Goal: Transaction & Acquisition: Purchase product/service

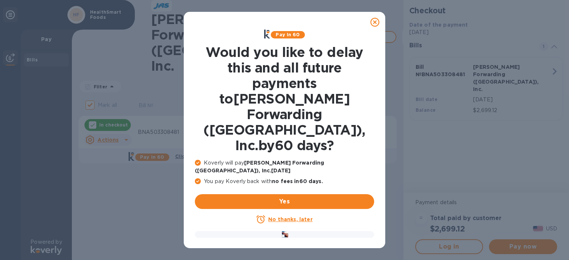
click at [377, 23] on icon at bounding box center [374, 22] width 9 height 9
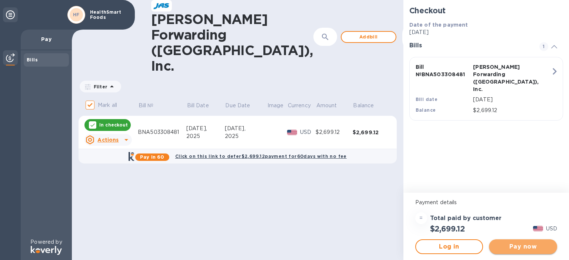
click at [514, 246] on span "Pay now" at bounding box center [523, 247] width 56 height 9
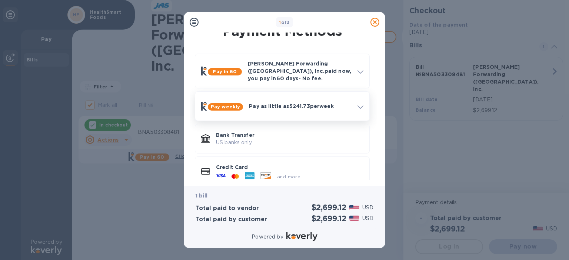
scroll to position [17, 0]
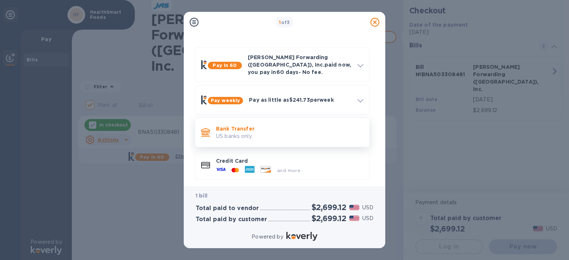
click at [276, 133] on p "US banks only." at bounding box center [289, 137] width 147 height 8
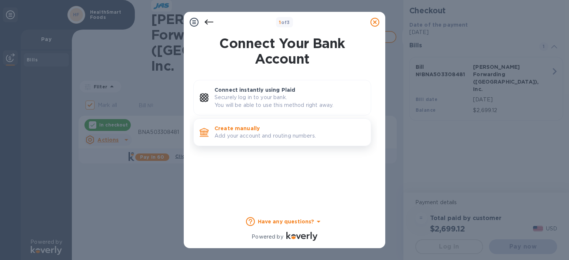
click at [299, 134] on p "Add your account and routing numbers." at bounding box center [289, 136] width 150 height 8
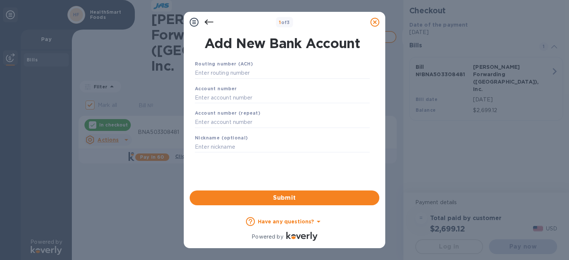
click at [285, 79] on div "Routing number (ACH)" at bounding box center [282, 69] width 181 height 25
click at [284, 72] on input "text" at bounding box center [282, 73] width 175 height 11
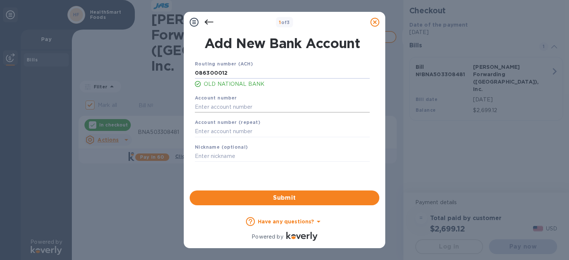
type input "086300012"
click at [270, 107] on input "text" at bounding box center [282, 106] width 175 height 11
type input "133726934"
click at [253, 129] on input "text" at bounding box center [282, 131] width 175 height 11
type input "133726934"
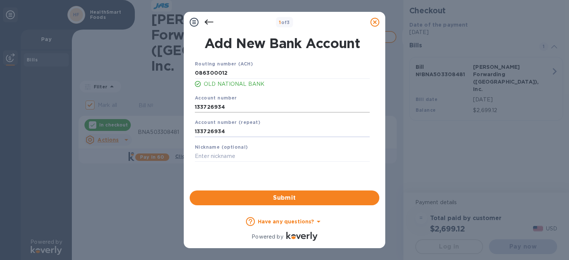
click at [234, 102] on input "133726934" at bounding box center [282, 106] width 175 height 11
click at [235, 133] on input "133726934" at bounding box center [282, 131] width 175 height 11
click at [252, 75] on input "086300012" at bounding box center [282, 73] width 175 height 11
click at [200, 71] on input "086300012" at bounding box center [282, 73] width 175 height 11
click at [208, 77] on input "086300012" at bounding box center [282, 73] width 175 height 11
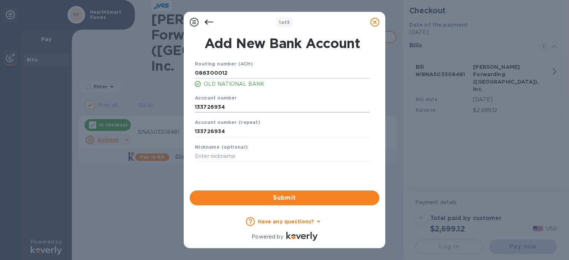
click at [210, 106] on input "133726934" at bounding box center [282, 106] width 175 height 11
click at [245, 131] on input "133726934" at bounding box center [282, 131] width 175 height 11
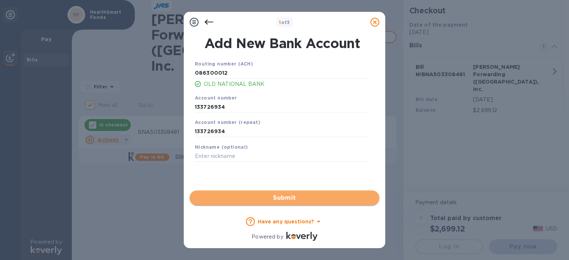
click at [304, 196] on span "Submit" at bounding box center [285, 198] width 178 height 9
